Goal: Task Accomplishment & Management: Use online tool/utility

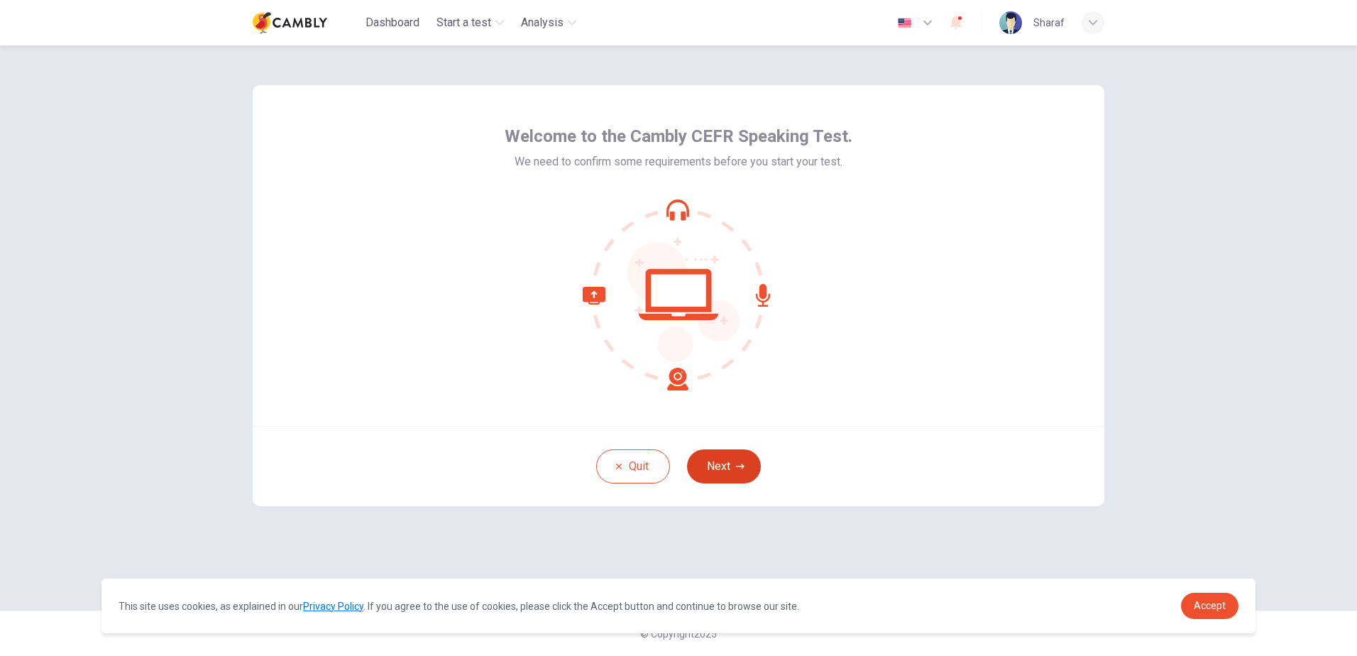
click at [727, 456] on button "Next" at bounding box center [724, 466] width 74 height 34
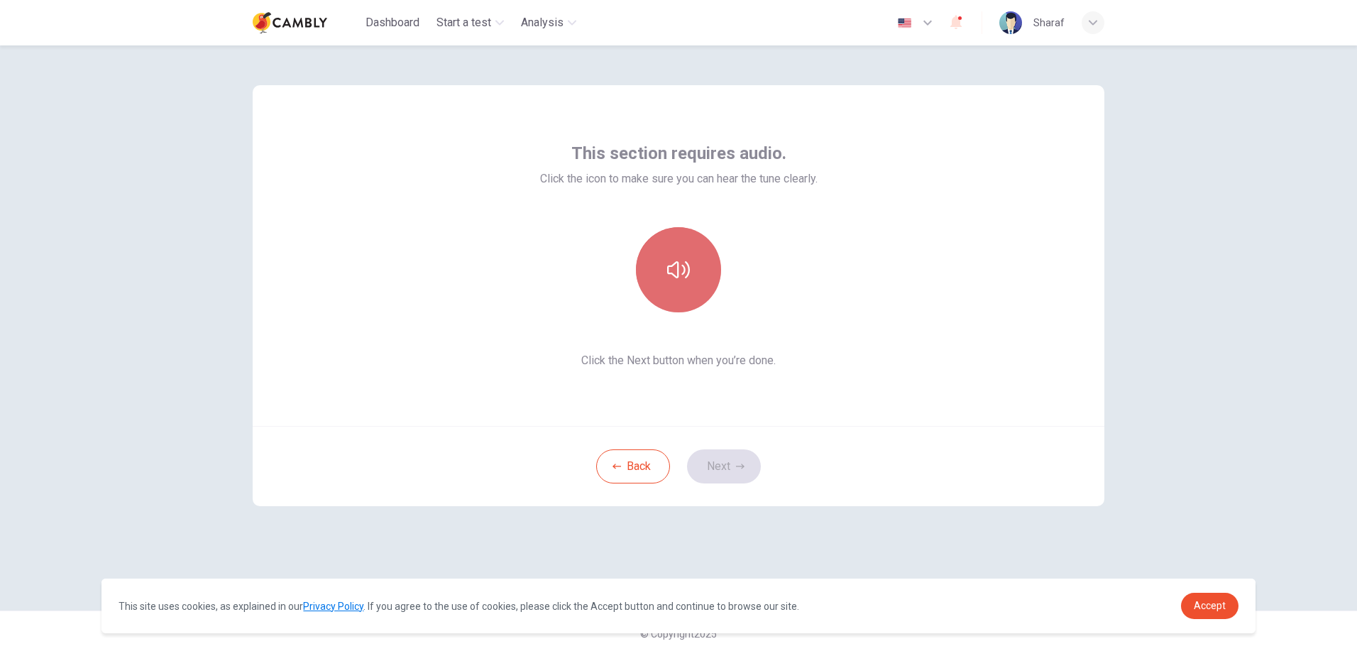
click at [681, 258] on button "button" at bounding box center [678, 269] width 85 height 85
click at [713, 473] on button "Next" at bounding box center [724, 466] width 74 height 34
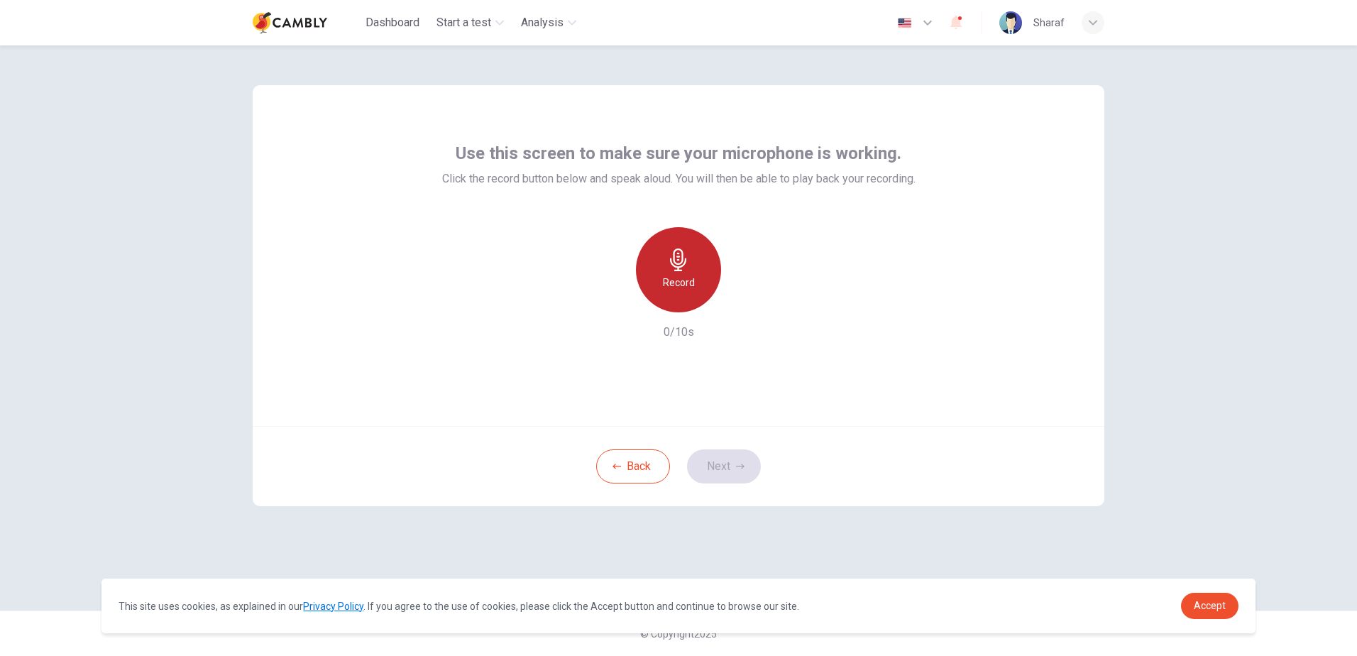
click at [693, 277] on h6 "Record" at bounding box center [679, 282] width 32 height 17
click at [738, 467] on icon "button" at bounding box center [740, 466] width 9 height 9
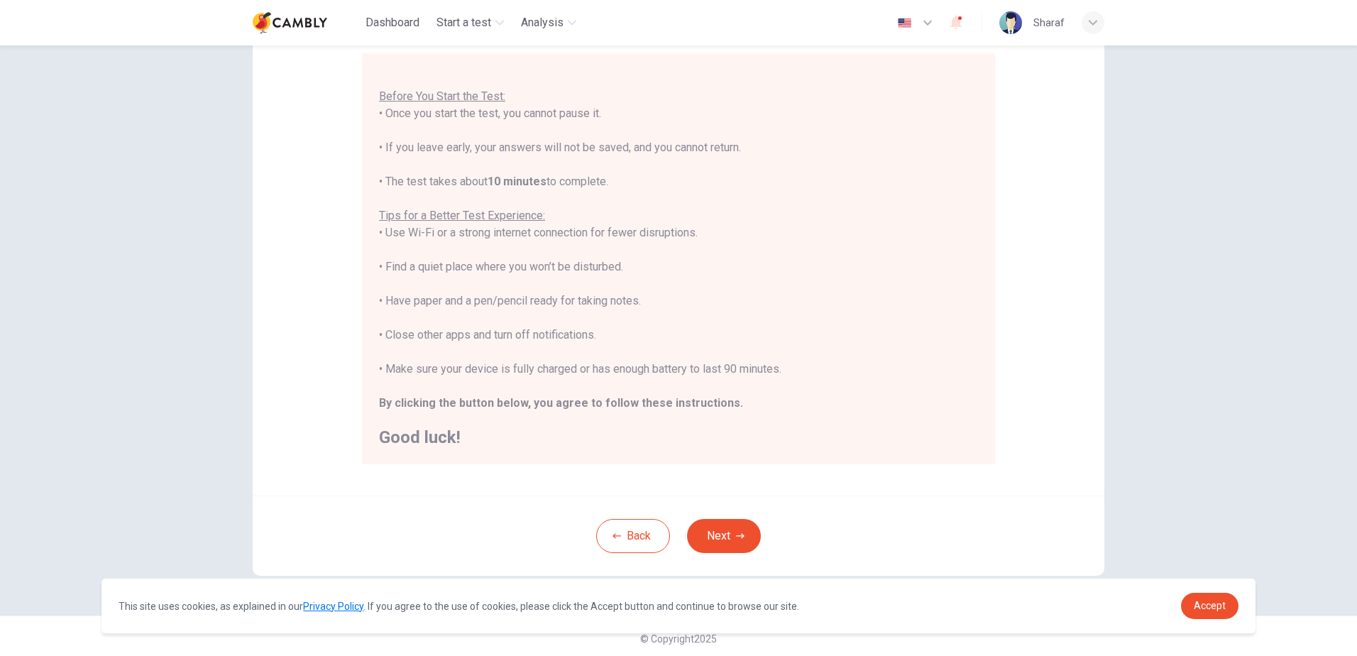
scroll to position [133, 0]
click at [726, 524] on button "Next" at bounding box center [724, 531] width 74 height 34
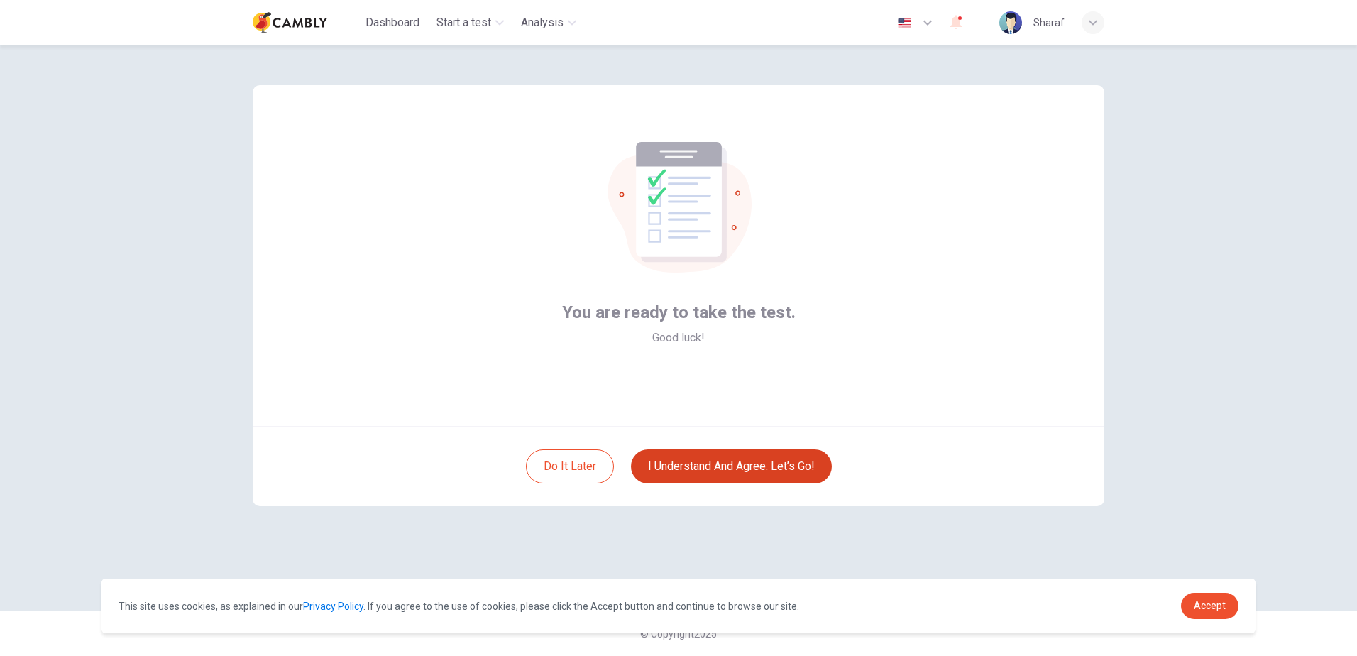
click at [727, 464] on button "I understand and agree. Let’s go!" at bounding box center [731, 466] width 201 height 34
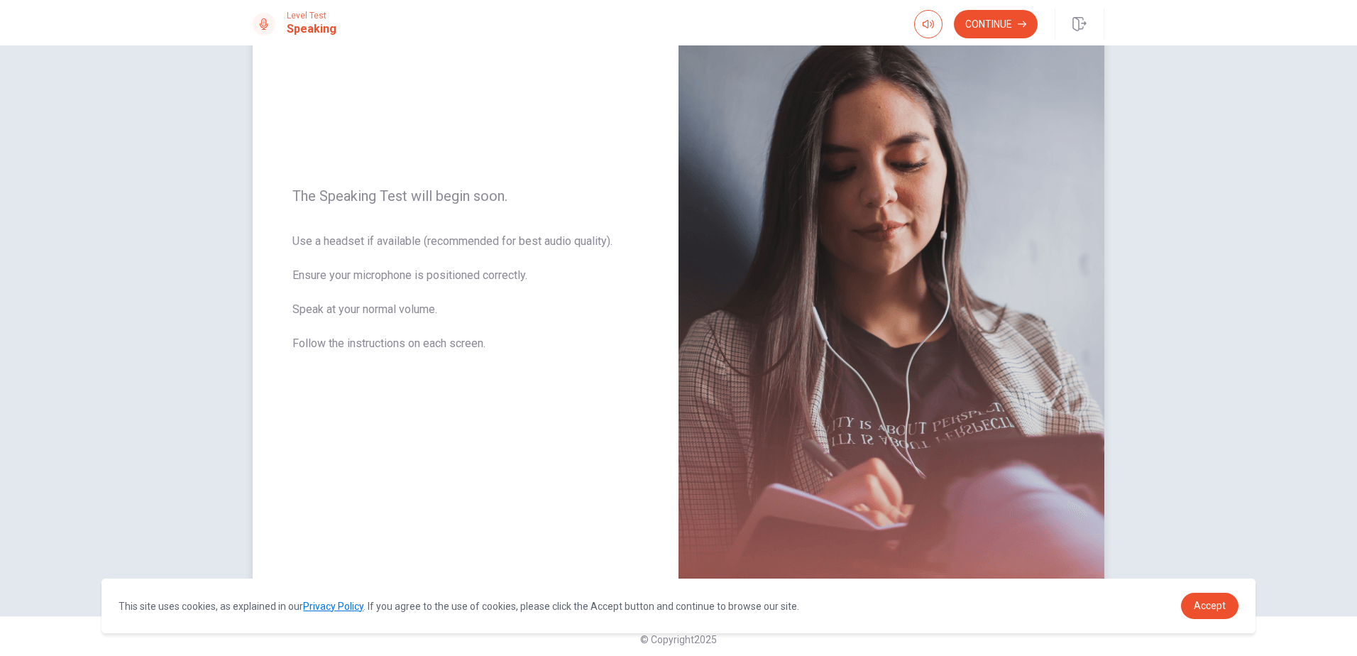
scroll to position [111, 0]
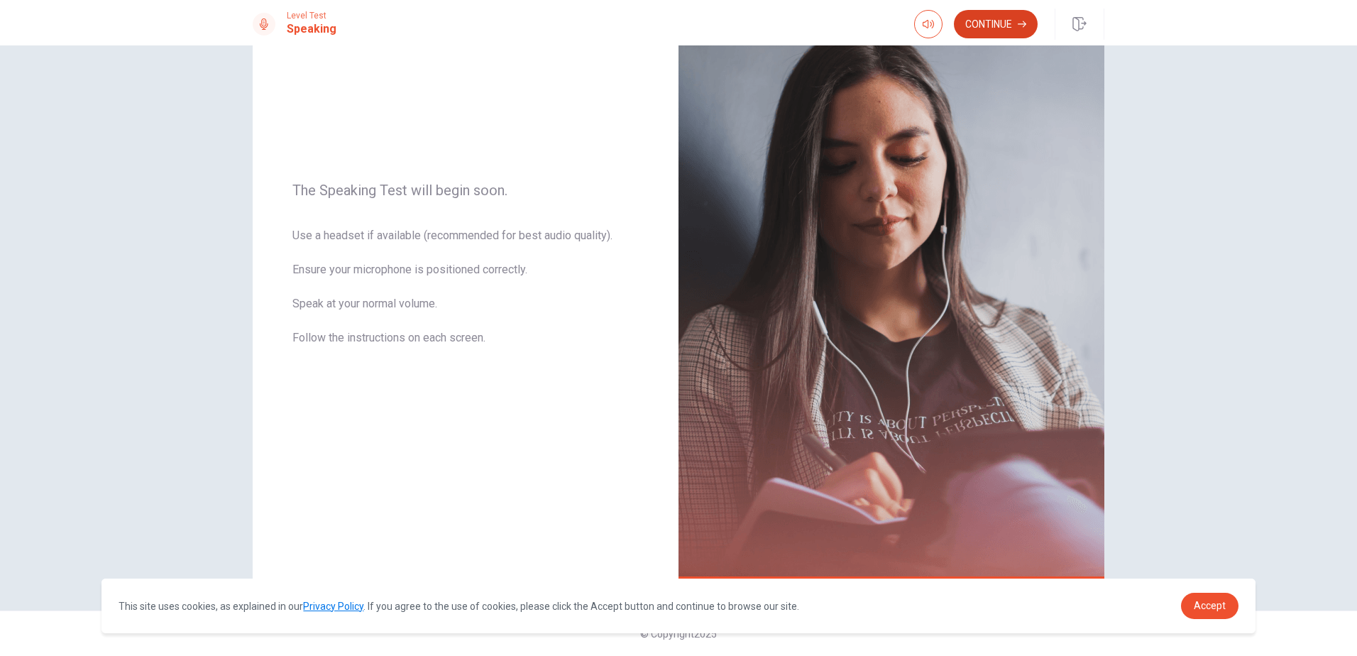
click at [980, 21] on button "Continue" at bounding box center [996, 24] width 84 height 28
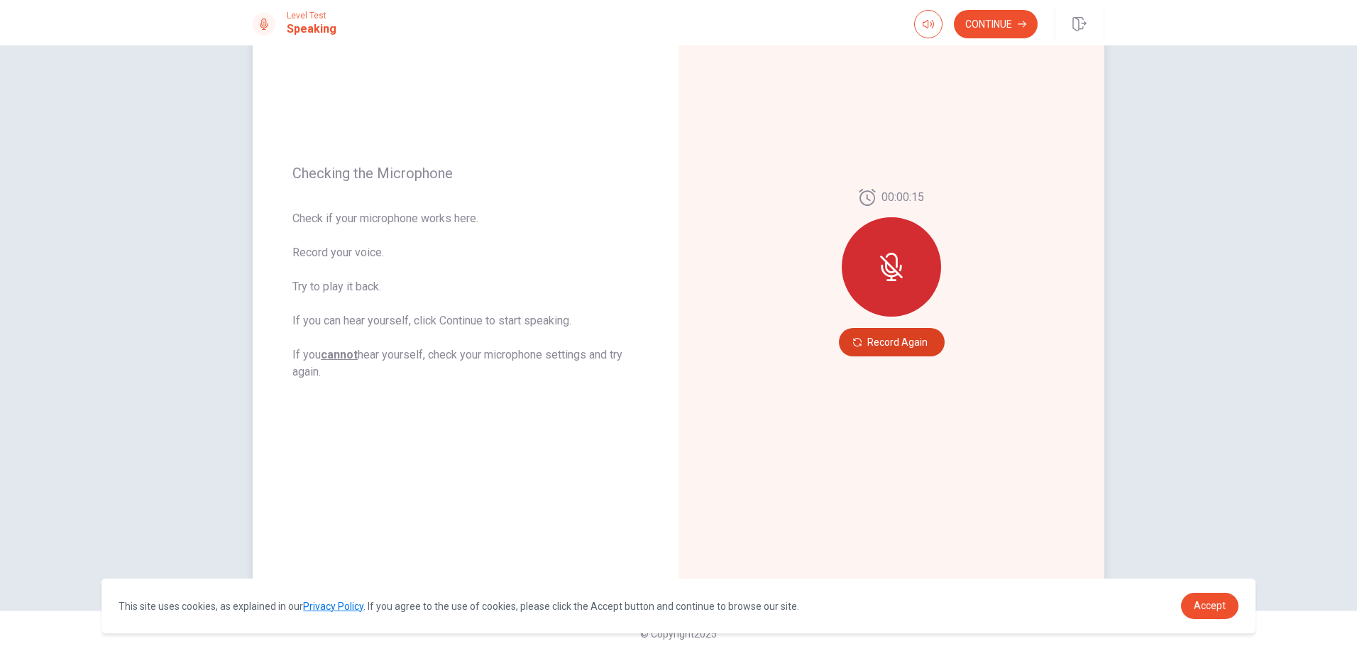
click at [910, 343] on button "Record Again" at bounding box center [892, 342] width 106 height 28
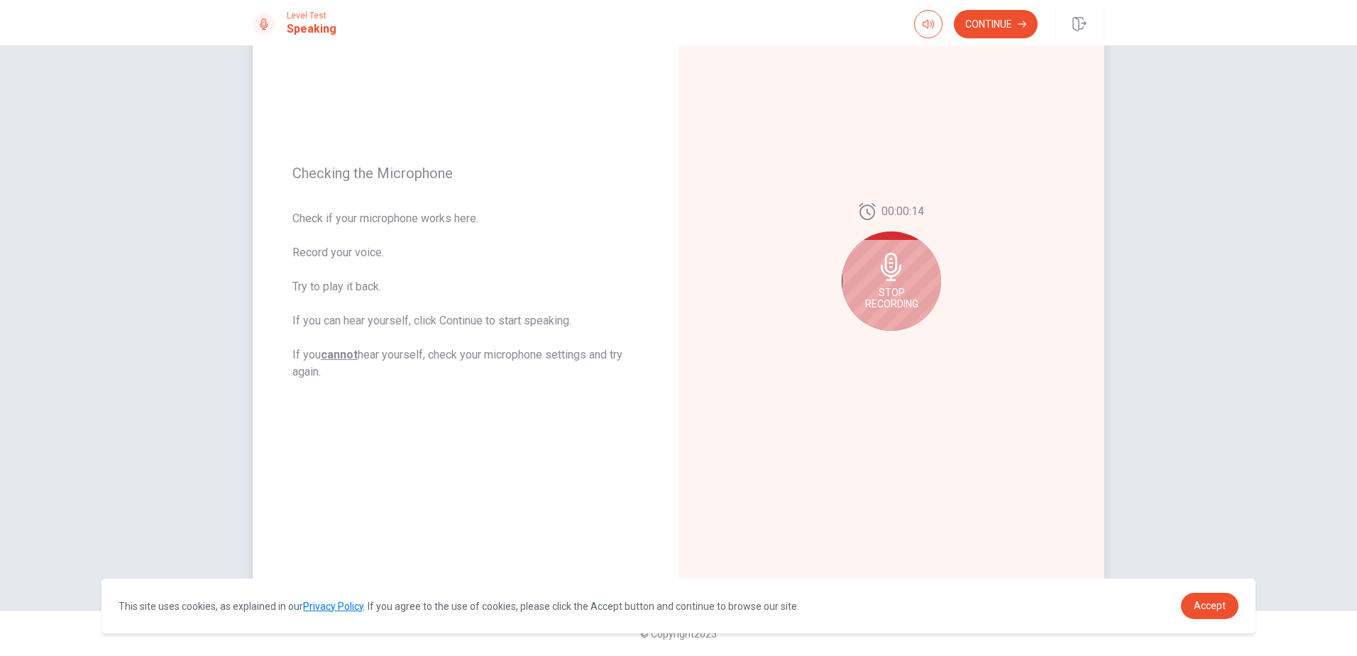
click at [886, 299] on span "Stop Recording" at bounding box center [891, 298] width 53 height 23
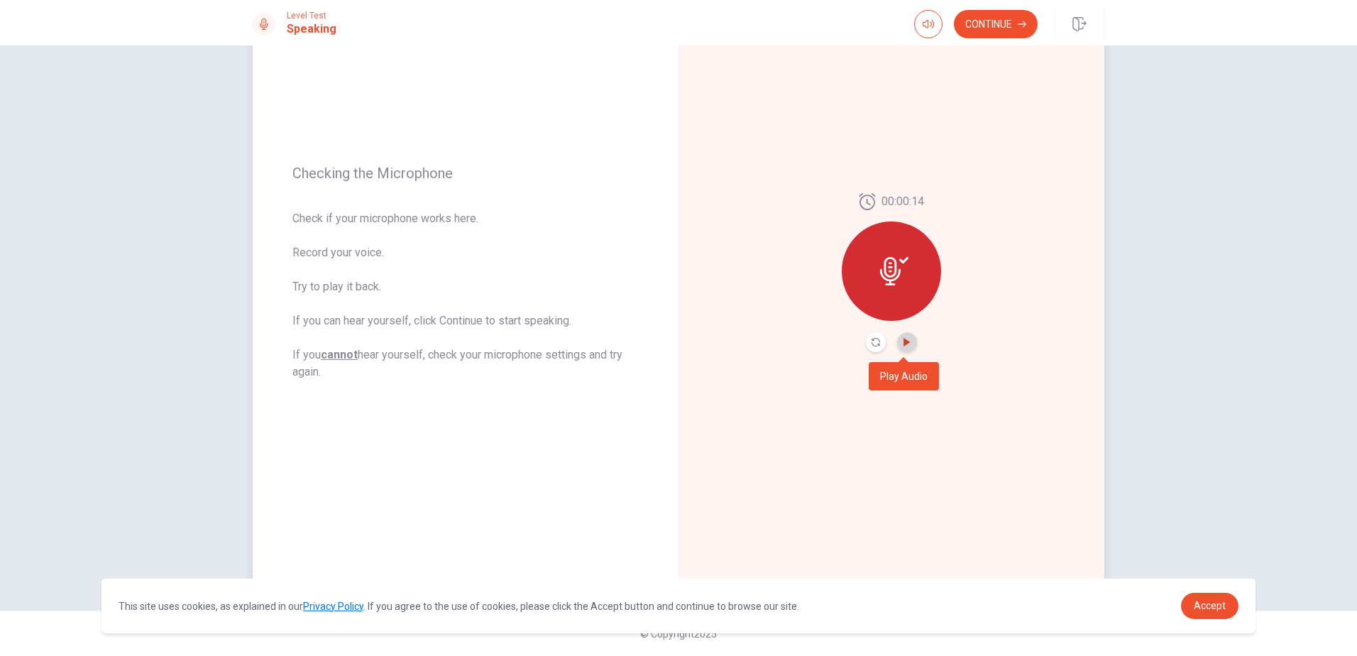
click at [904, 340] on icon "Play Audio" at bounding box center [907, 342] width 9 height 9
click at [873, 343] on icon "Record Again" at bounding box center [875, 342] width 9 height 9
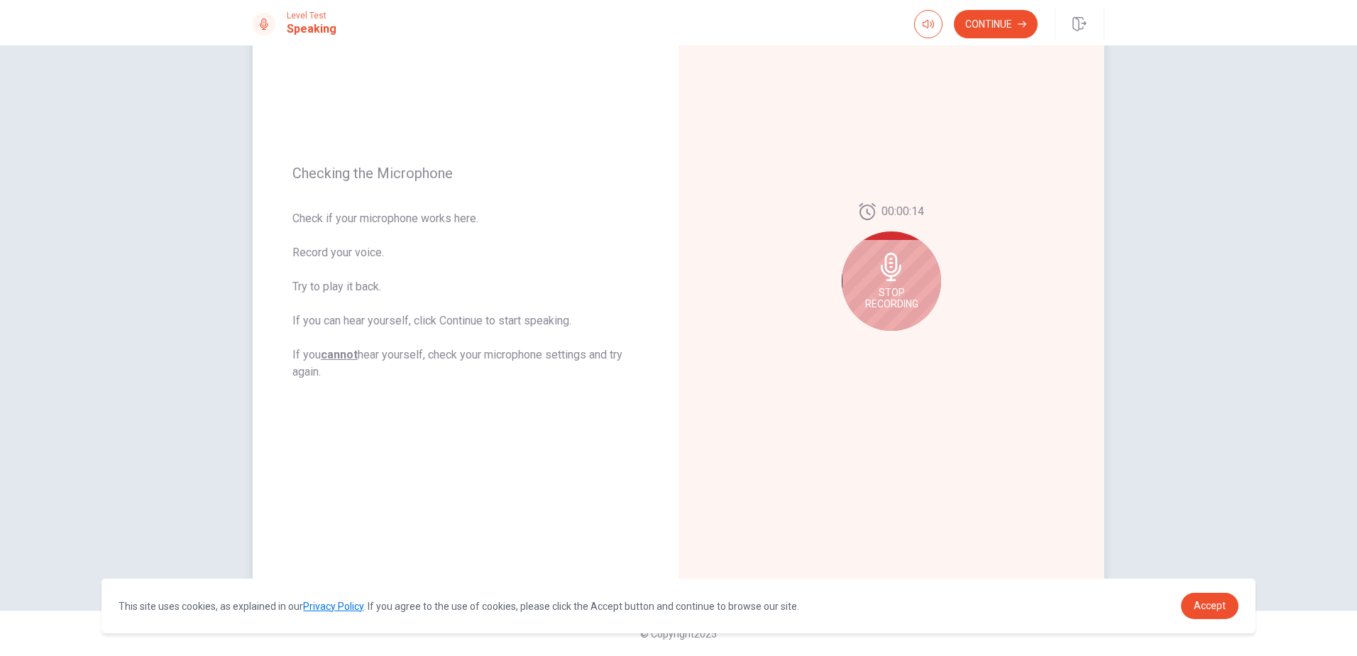
click at [896, 275] on icon at bounding box center [891, 267] width 28 height 28
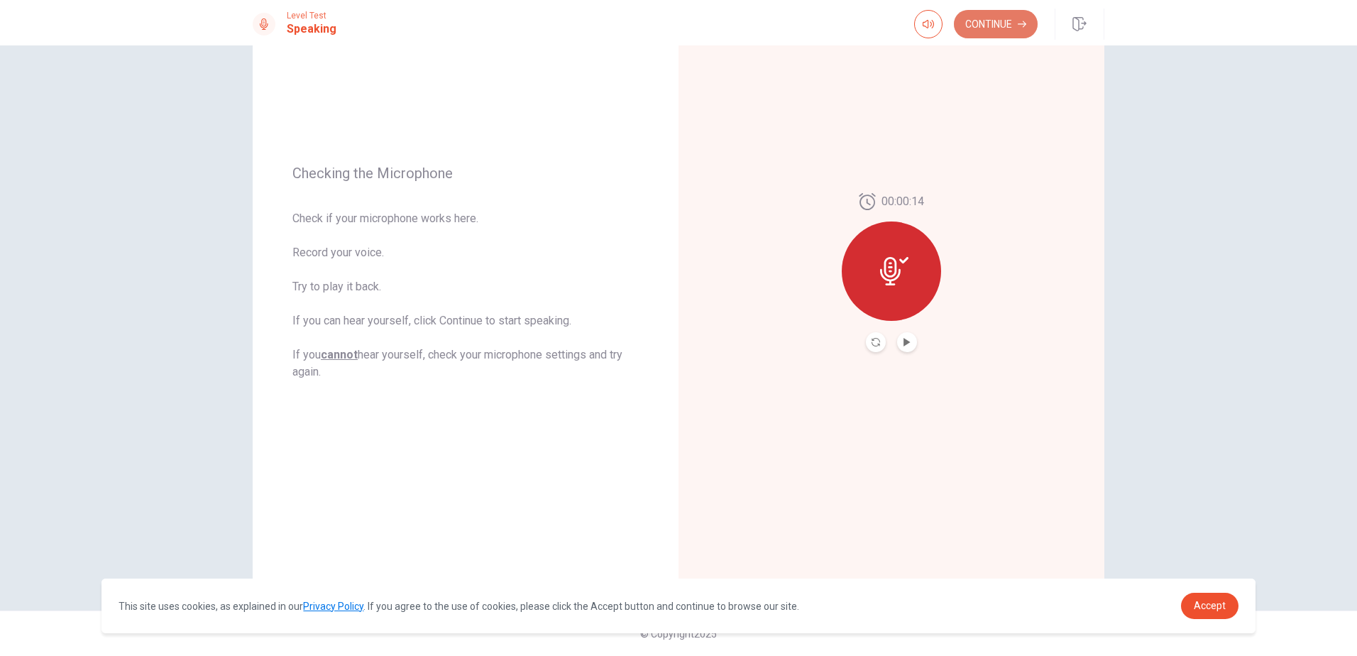
click at [976, 20] on button "Continue" at bounding box center [996, 24] width 84 height 28
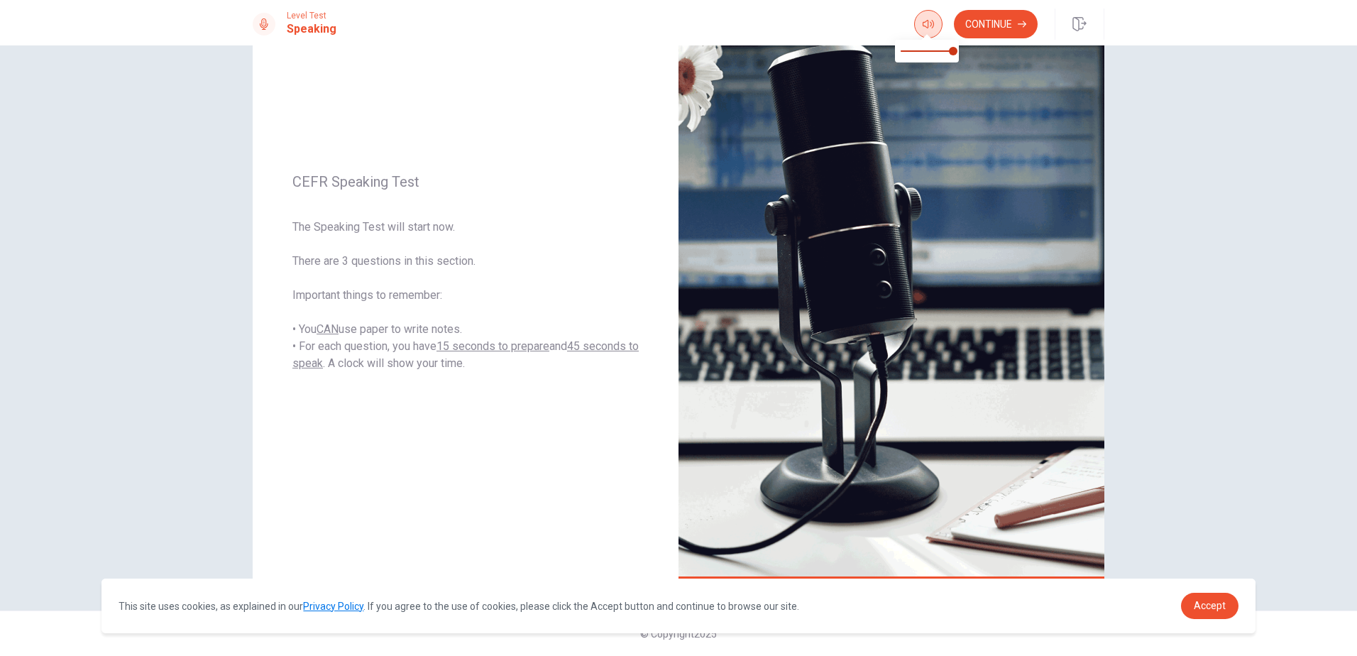
click at [930, 25] on icon "button" at bounding box center [928, 24] width 11 height 9
click at [975, 21] on button "Continue" at bounding box center [996, 24] width 84 height 28
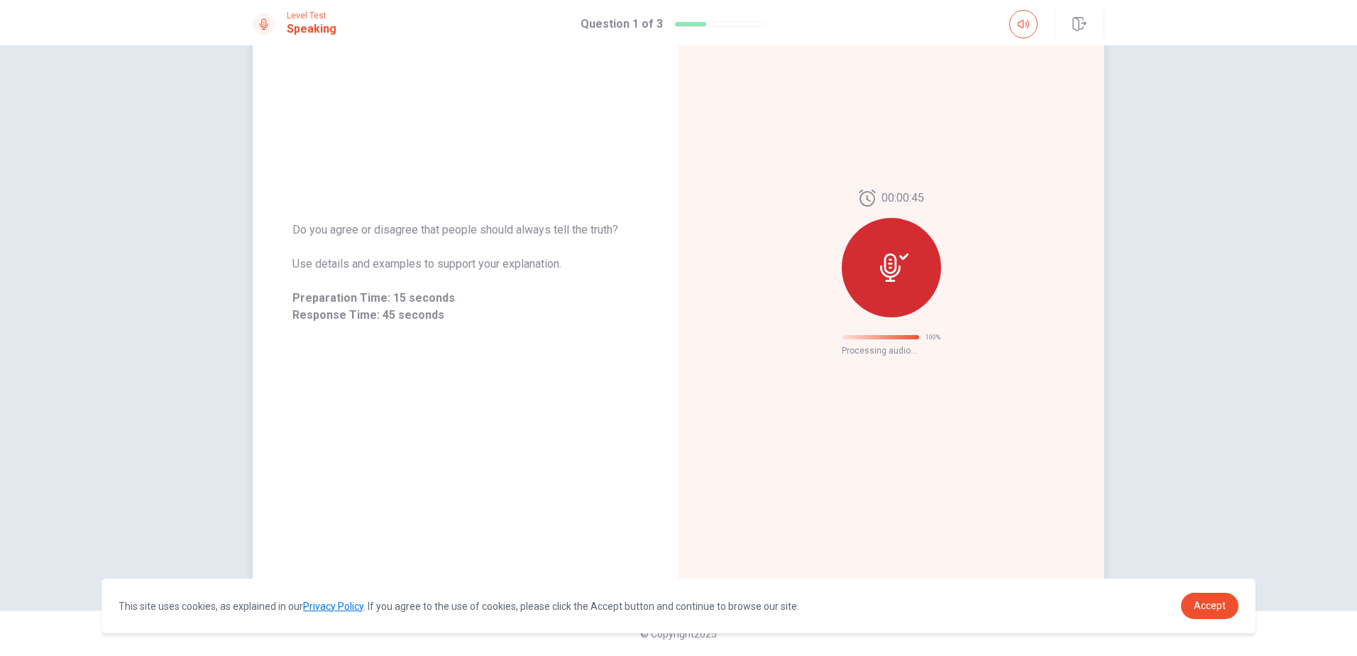
scroll to position [0, 0]
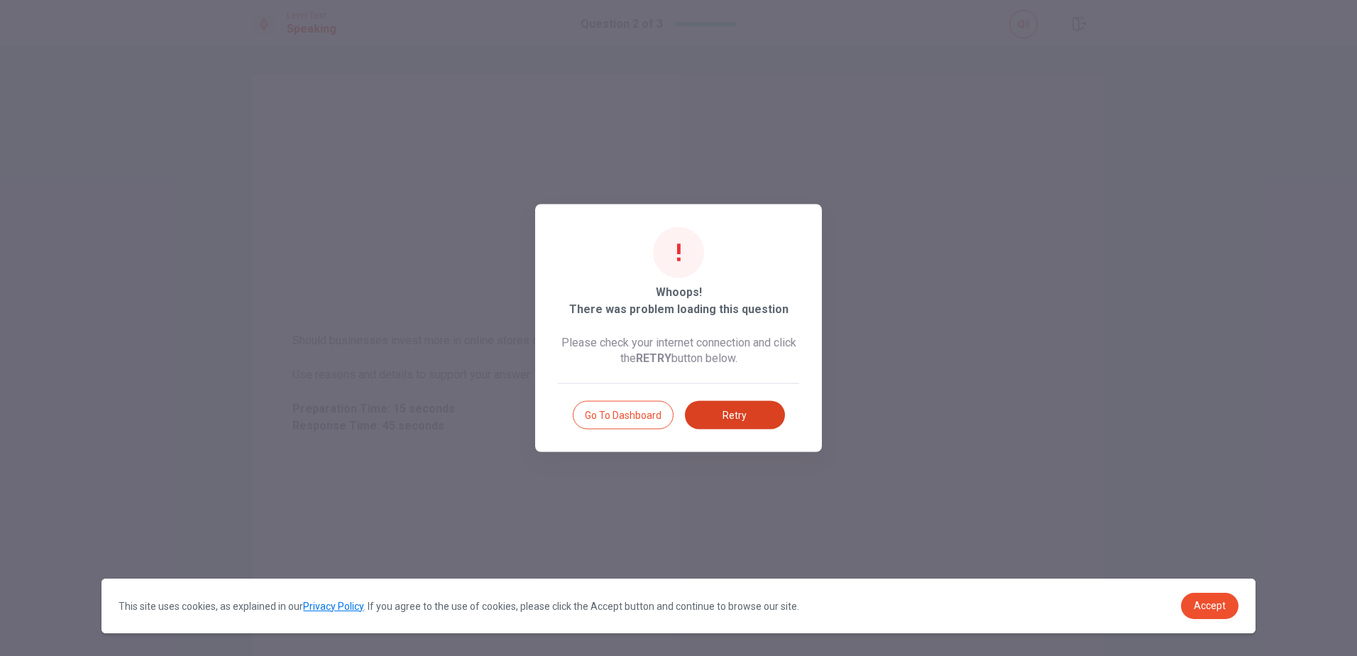
click at [747, 409] on button "Retry" at bounding box center [735, 415] width 100 height 28
click at [712, 407] on button "Retry" at bounding box center [735, 415] width 100 height 28
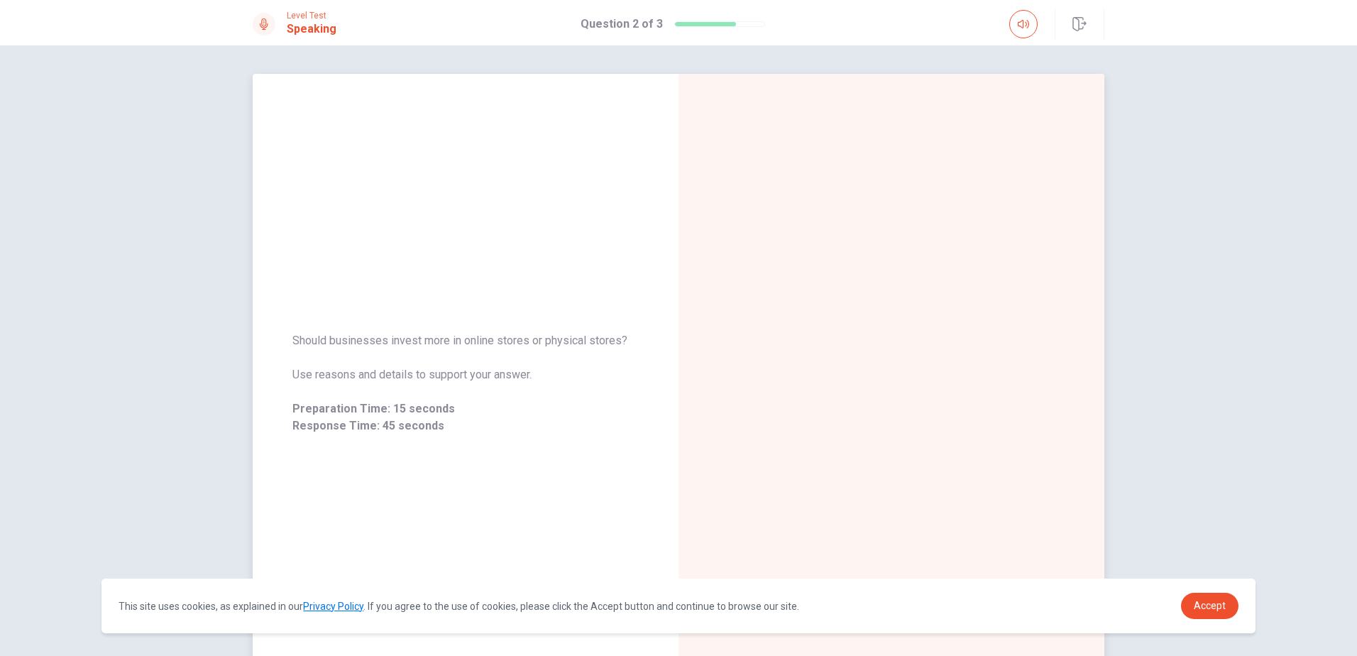
click at [820, 352] on div at bounding box center [891, 383] width 426 height 619
click at [1015, 23] on button "button" at bounding box center [1023, 24] width 28 height 28
click at [902, 363] on div at bounding box center [891, 383] width 426 height 619
click at [427, 426] on span "Response Time: 45 seconds" at bounding box center [465, 425] width 346 height 17
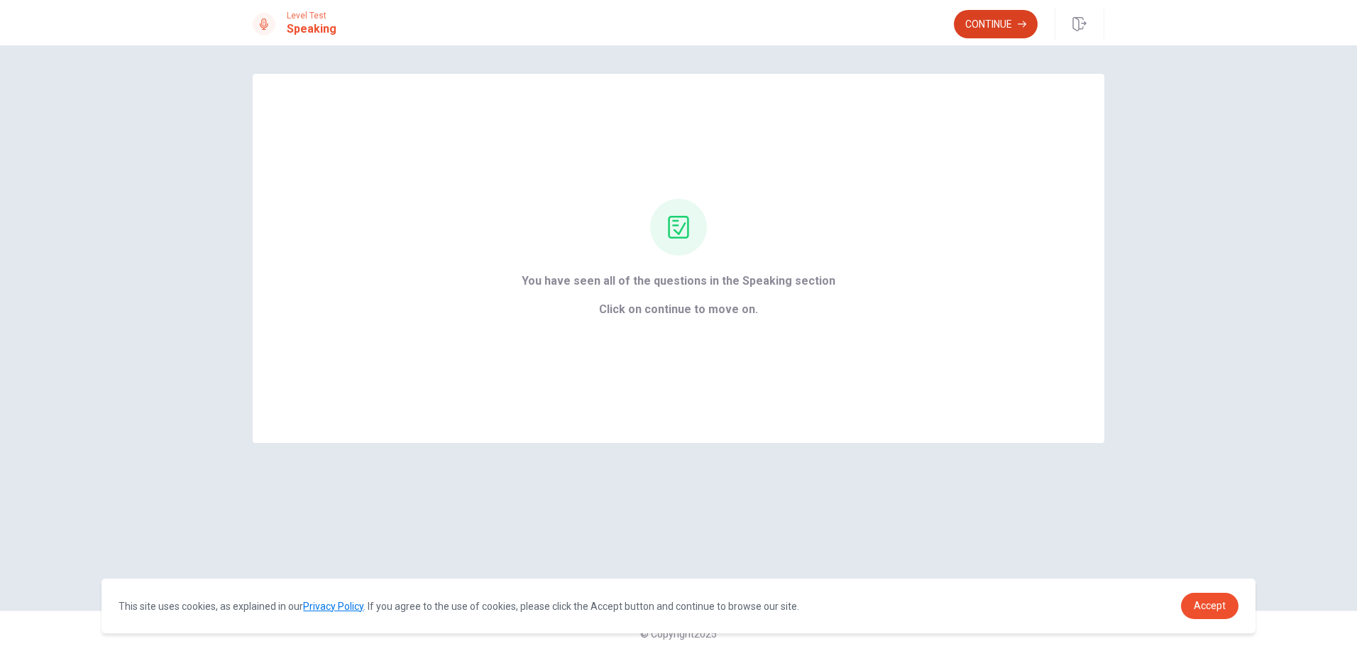
click at [999, 23] on button "Continue" at bounding box center [996, 24] width 84 height 28
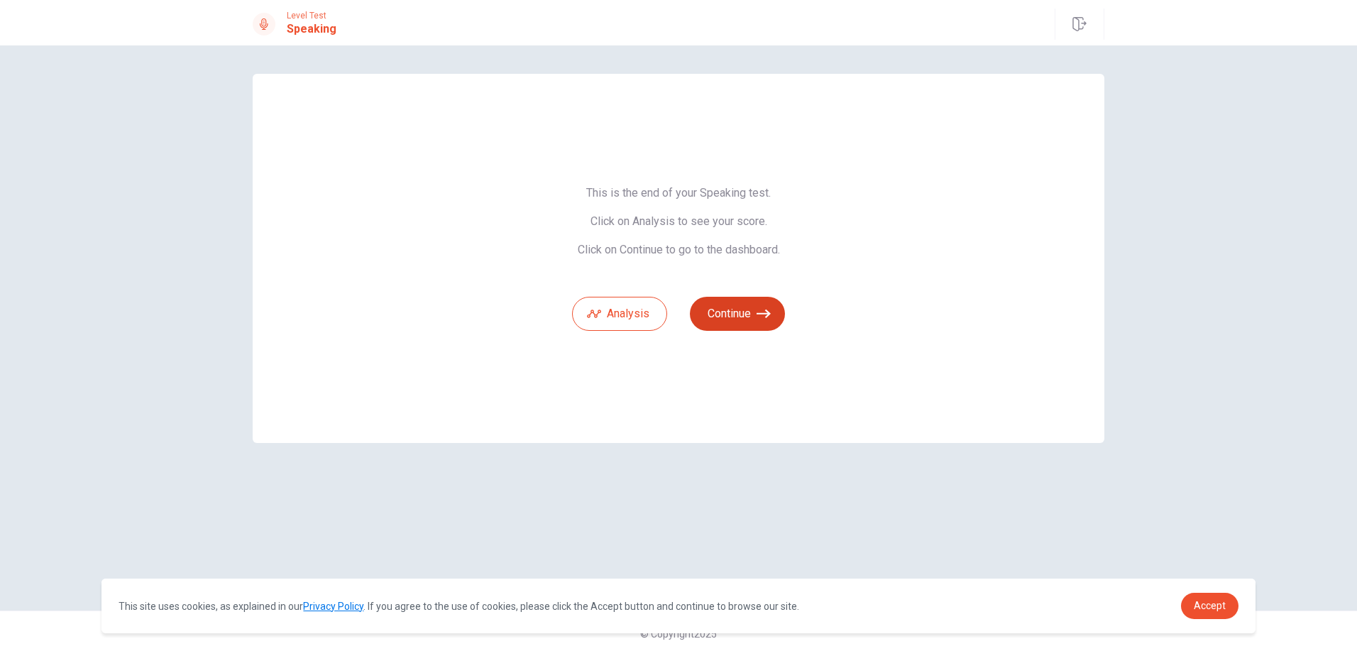
click at [739, 318] on button "Continue" at bounding box center [737, 314] width 95 height 34
